Goal: Task Accomplishment & Management: Complete application form

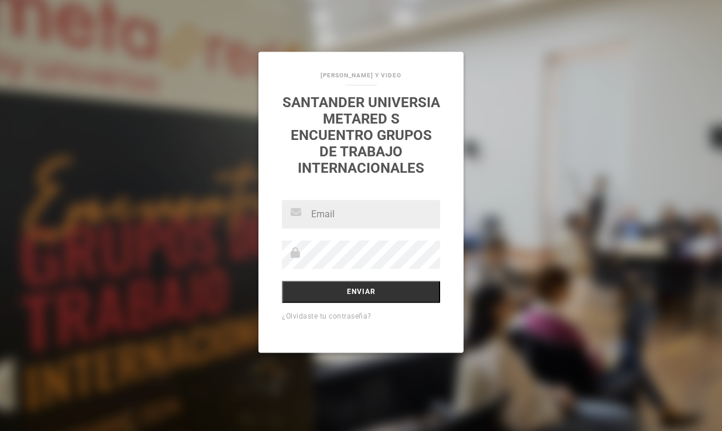
type input "[PERSON_NAME][EMAIL_ADDRESS][DOMAIN_NAME]"
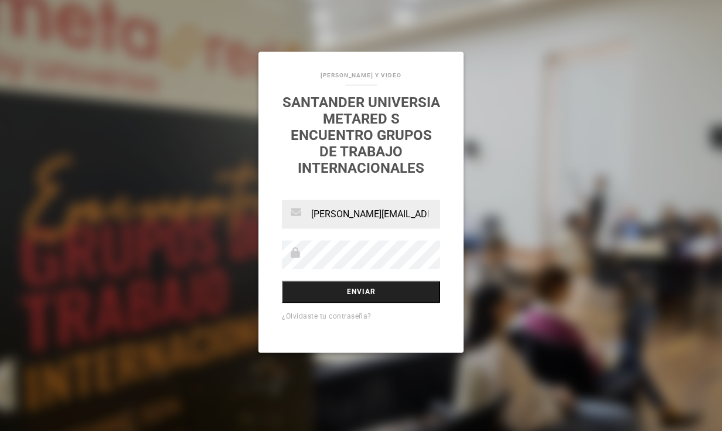
click at [300, 304] on input "Enviar" at bounding box center [361, 292] width 158 height 22
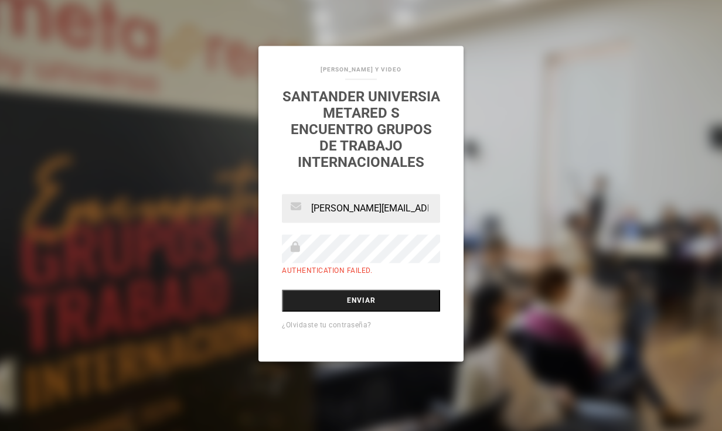
click at [317, 299] on input "Enviar" at bounding box center [361, 301] width 158 height 22
